Goal: Task Accomplishment & Management: Use online tool/utility

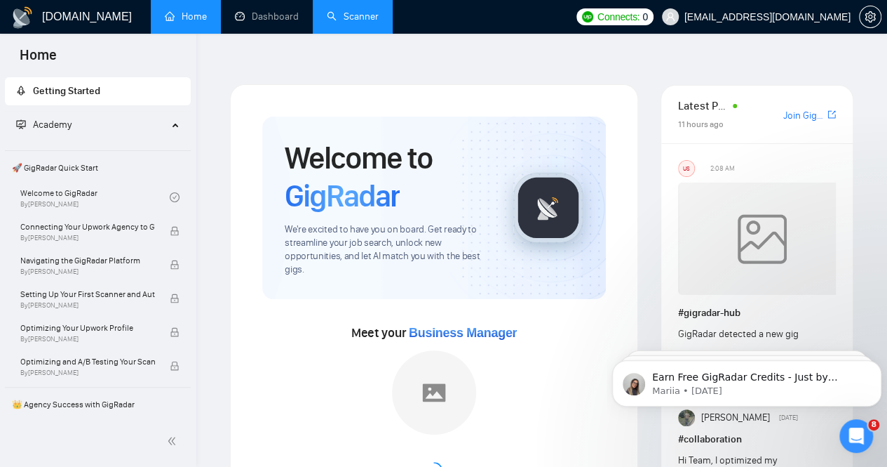
click at [364, 21] on link "Scanner" at bounding box center [353, 17] width 52 height 12
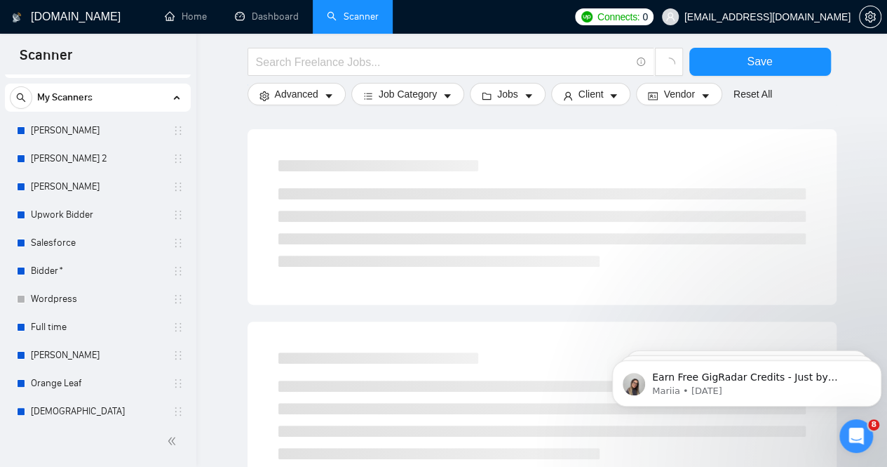
scroll to position [23, 0]
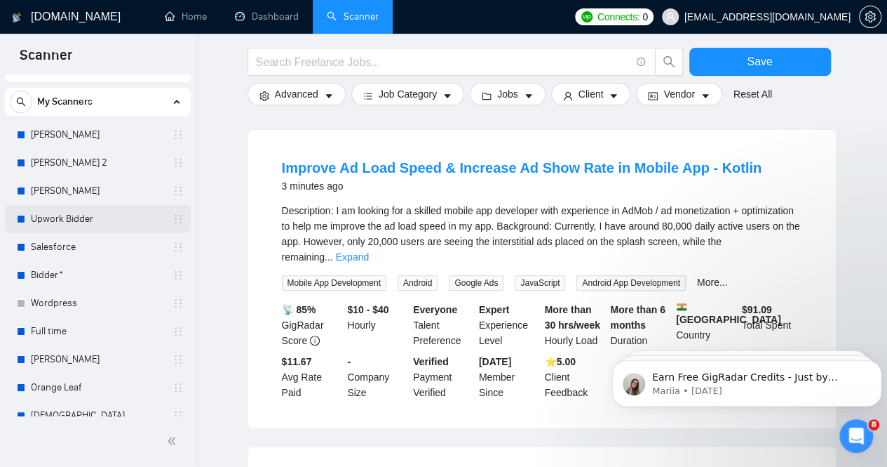
click at [61, 215] on link "Upwork Bidder" at bounding box center [97, 219] width 133 height 28
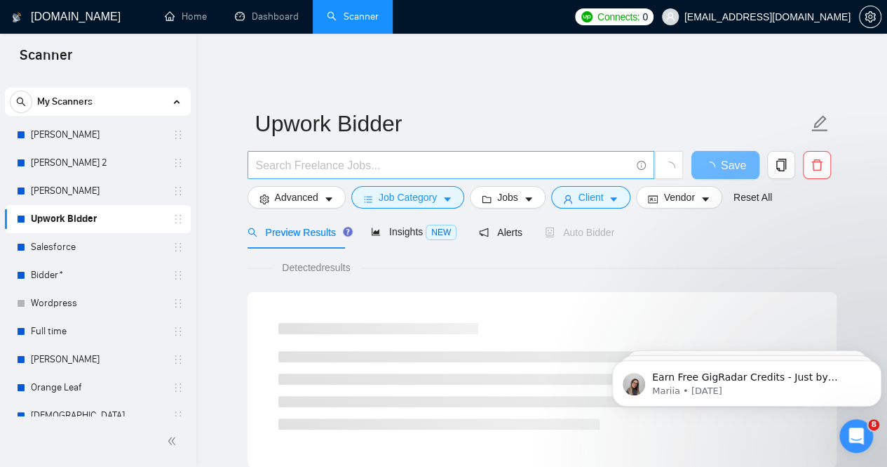
click at [370, 159] on input "text" at bounding box center [443, 165] width 375 height 18
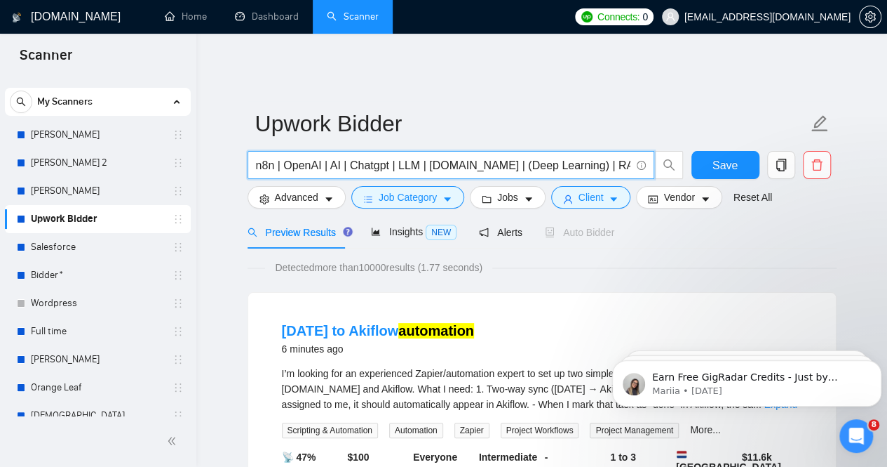
type input "n8n | OpenAI | AI | Chatgpt | LLM | [DOMAIN_NAME] | (Deep Learning) | RAG | (Ma…"
click at [798, 203] on form "Upwork Bidder n8n | OpenAI | AI | Chatgpt | LLM | [DOMAIN_NAME] | (Deep Learnin…" at bounding box center [542, 158] width 589 height 114
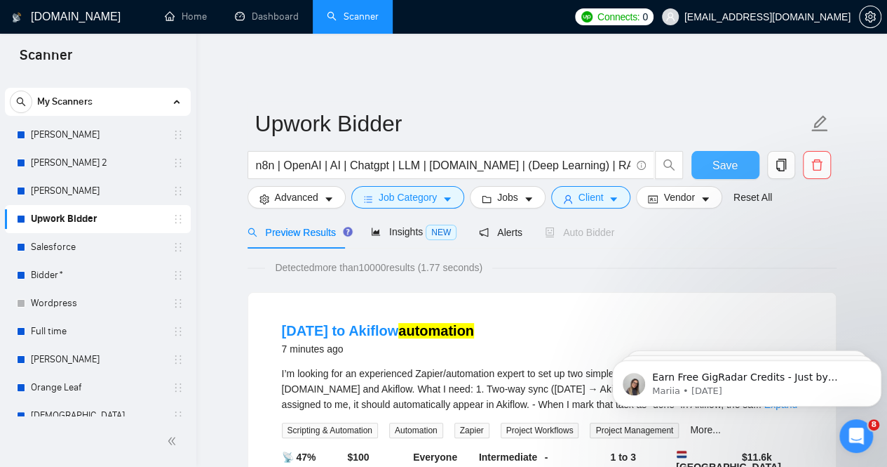
click at [725, 156] on span "Save" at bounding box center [725, 165] width 25 height 18
